Goal: Transaction & Acquisition: Book appointment/travel/reservation

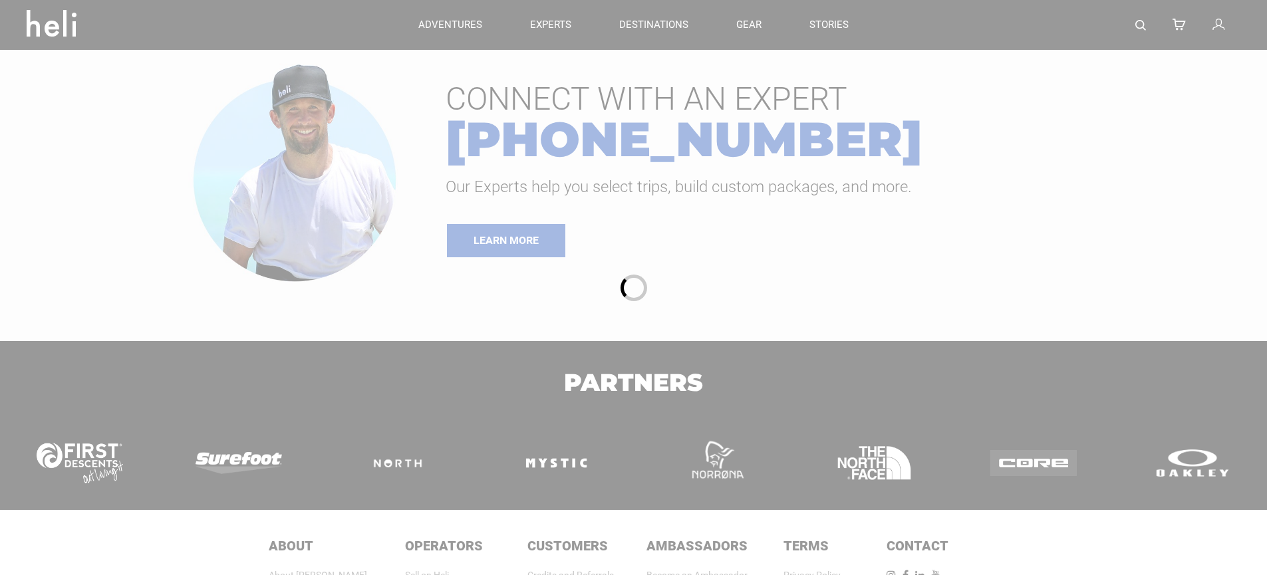
type input "Bike"
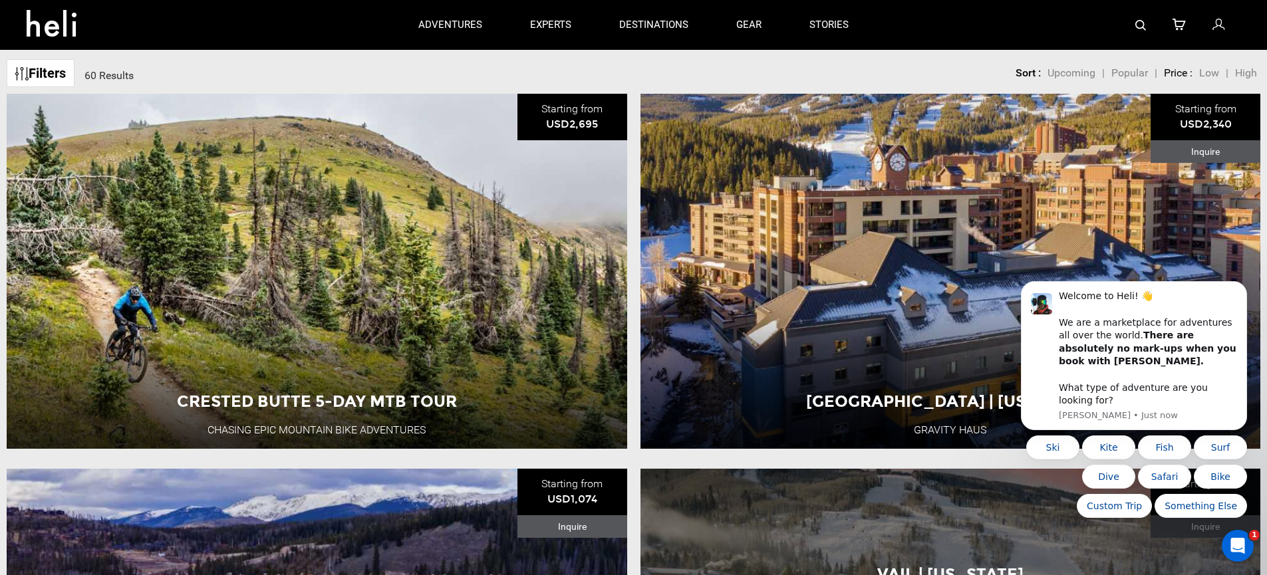
scroll to position [59, 0]
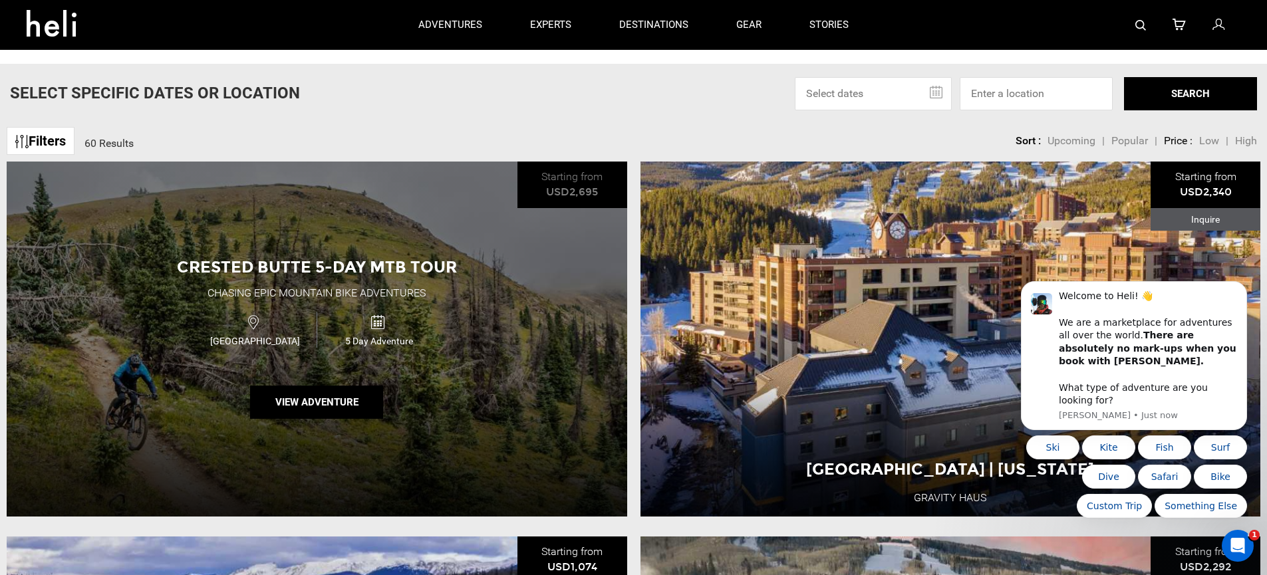
click at [385, 326] on div "5 Day Adventure" at bounding box center [379, 329] width 124 height 35
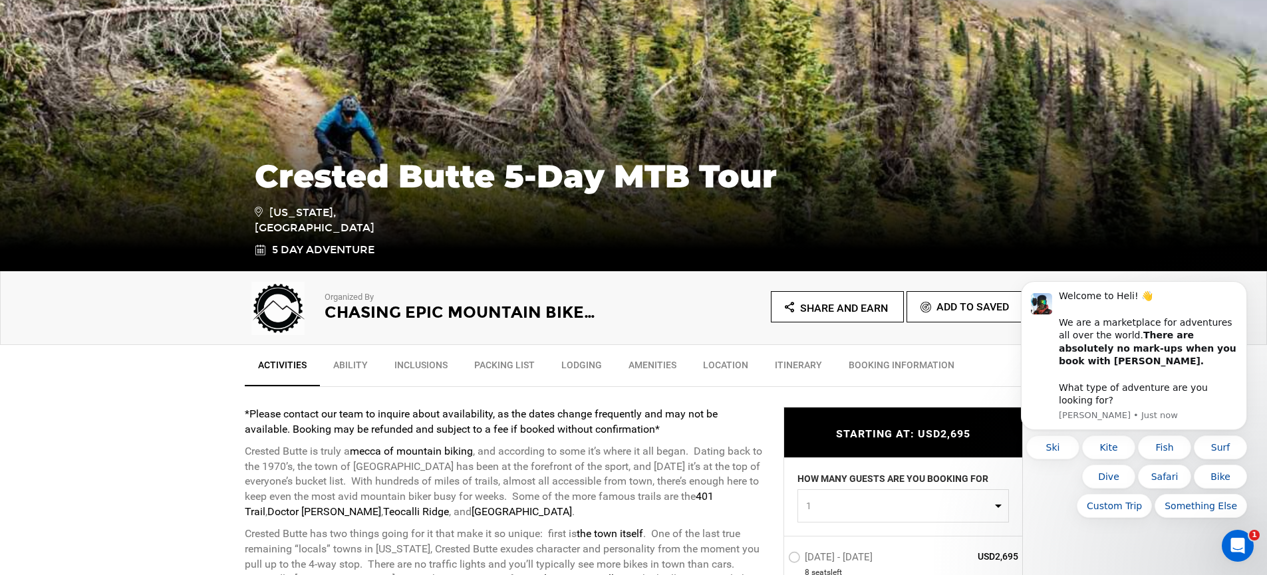
scroll to position [319, 0]
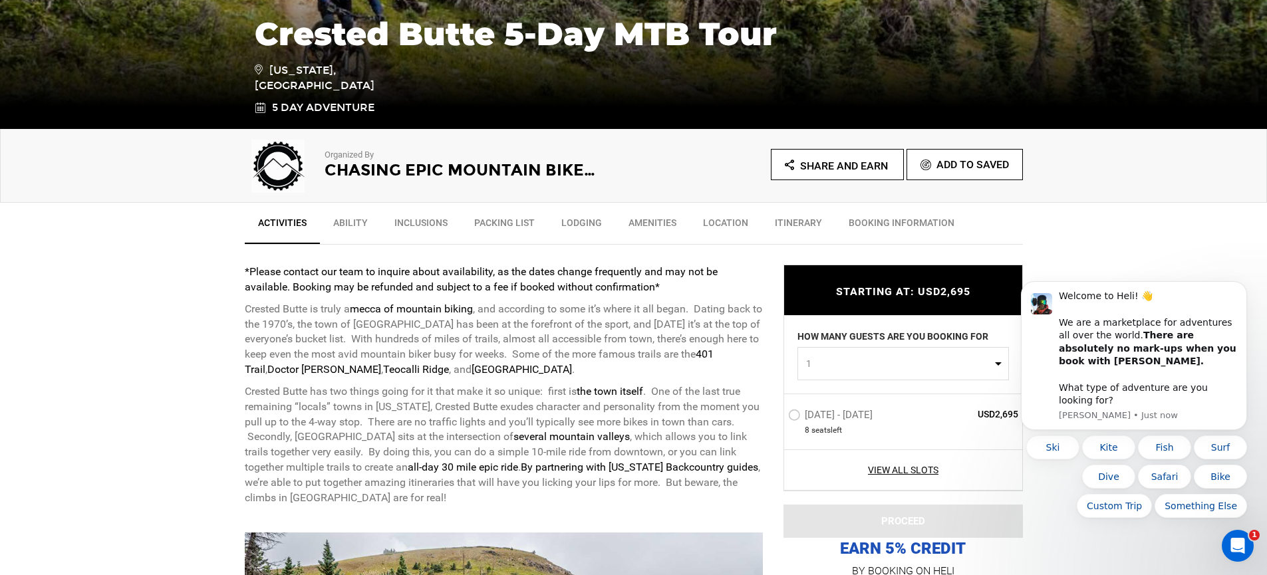
click at [349, 224] on link "Ability" at bounding box center [350, 225] width 61 height 33
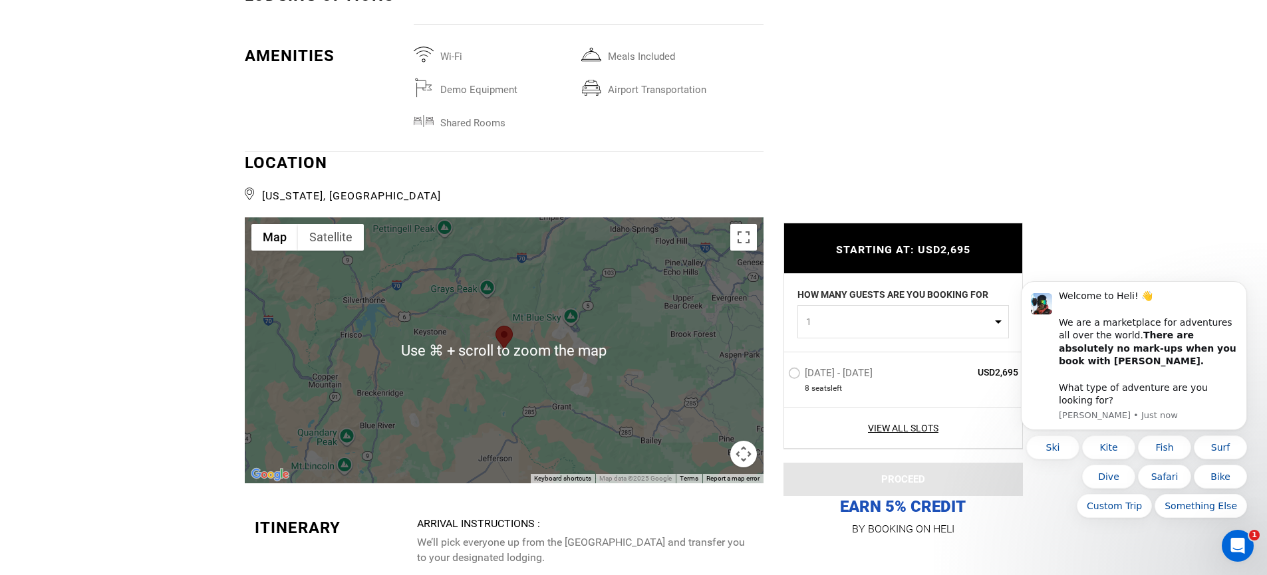
scroll to position [2229, 0]
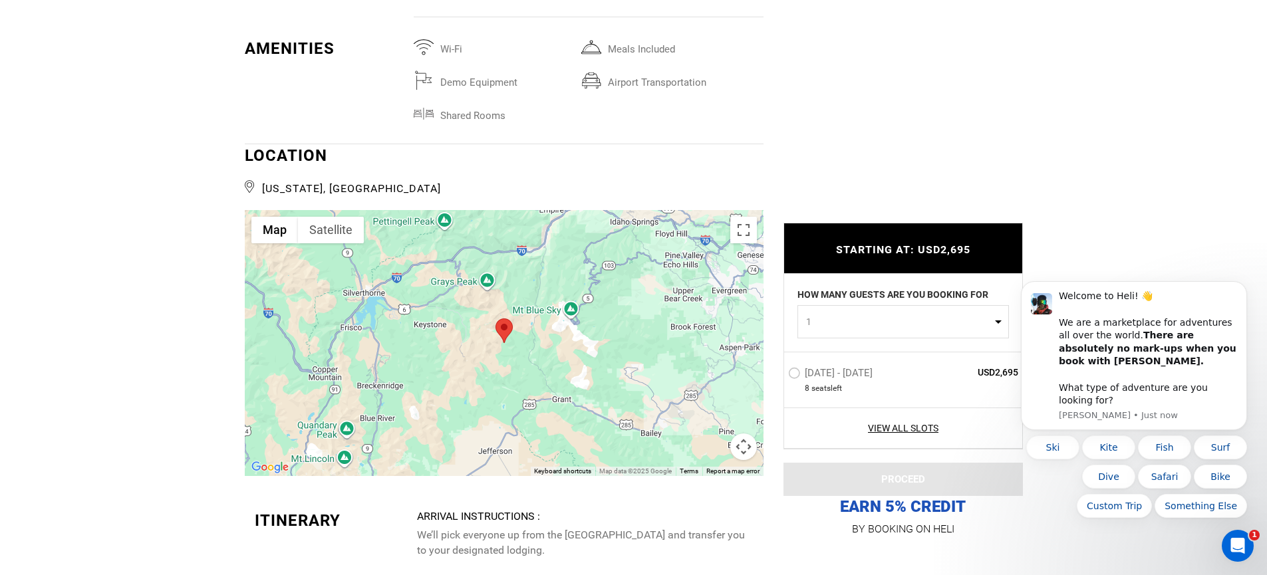
click at [518, 354] on div at bounding box center [504, 343] width 519 height 266
click at [513, 350] on div at bounding box center [504, 343] width 519 height 266
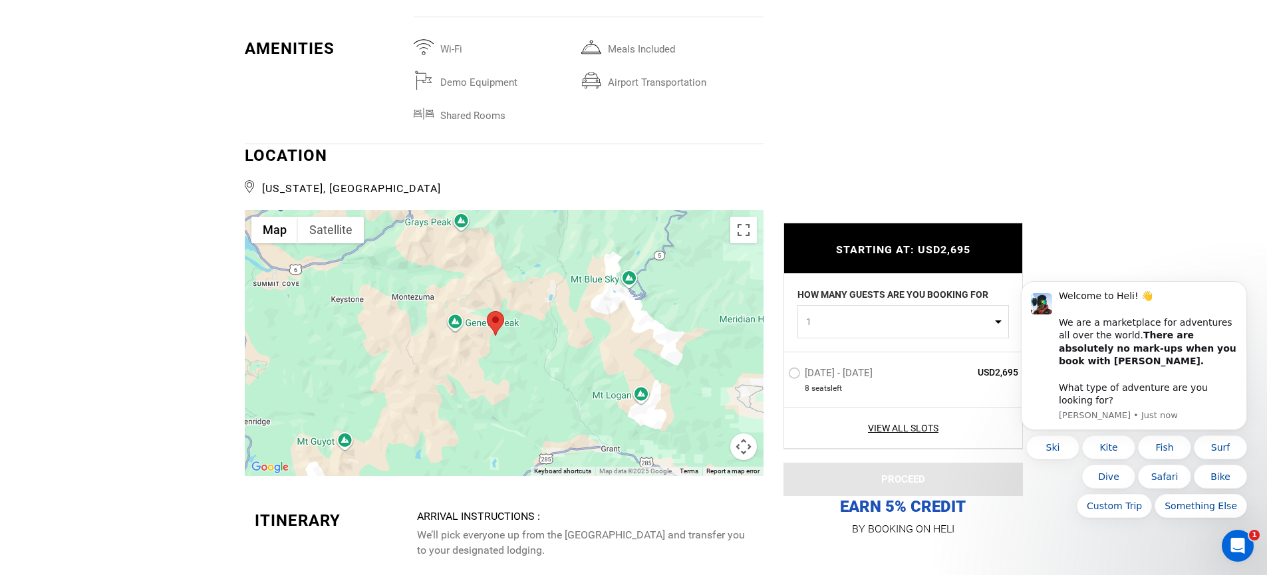
click at [513, 350] on div at bounding box center [504, 343] width 519 height 266
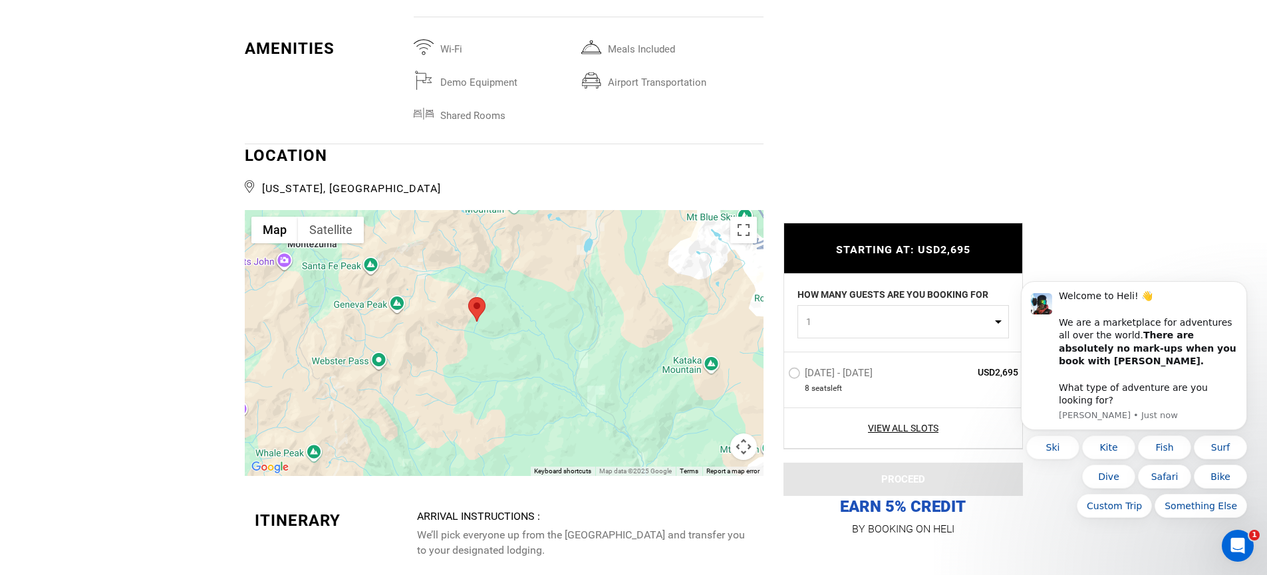
click at [491, 347] on div at bounding box center [504, 343] width 519 height 266
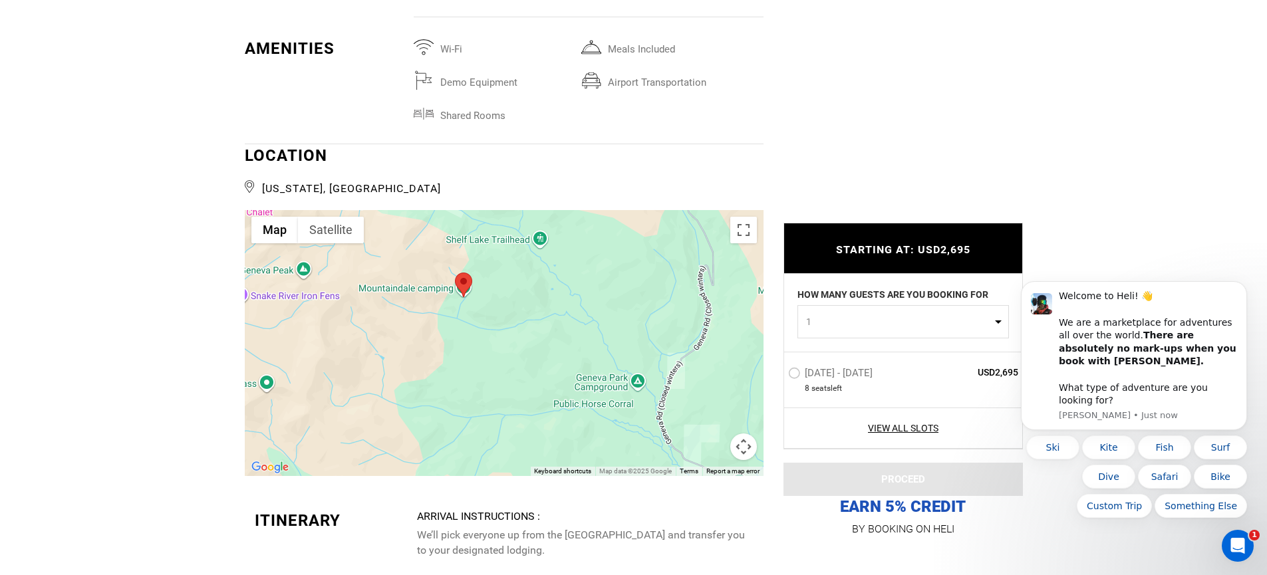
click at [491, 347] on div at bounding box center [504, 343] width 519 height 266
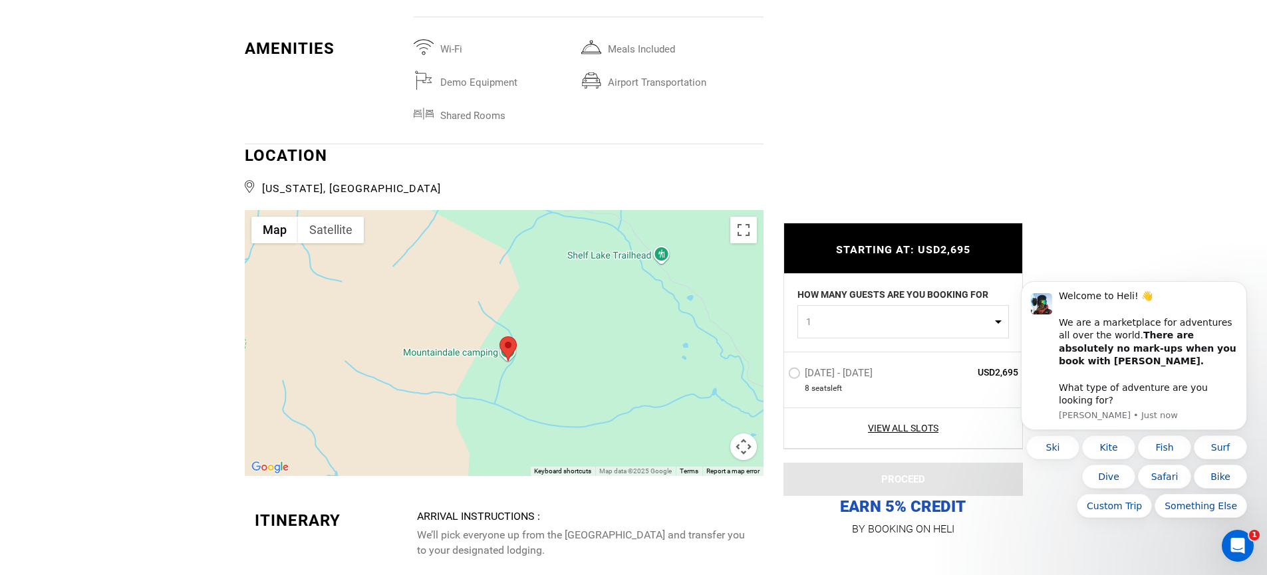
drag, startPoint x: 460, startPoint y: 309, endPoint x: 533, endPoint y: 426, distance: 138.6
click at [533, 426] on div at bounding box center [504, 343] width 519 height 266
type input "Bike"
